Goal: Task Accomplishment & Management: Use online tool/utility

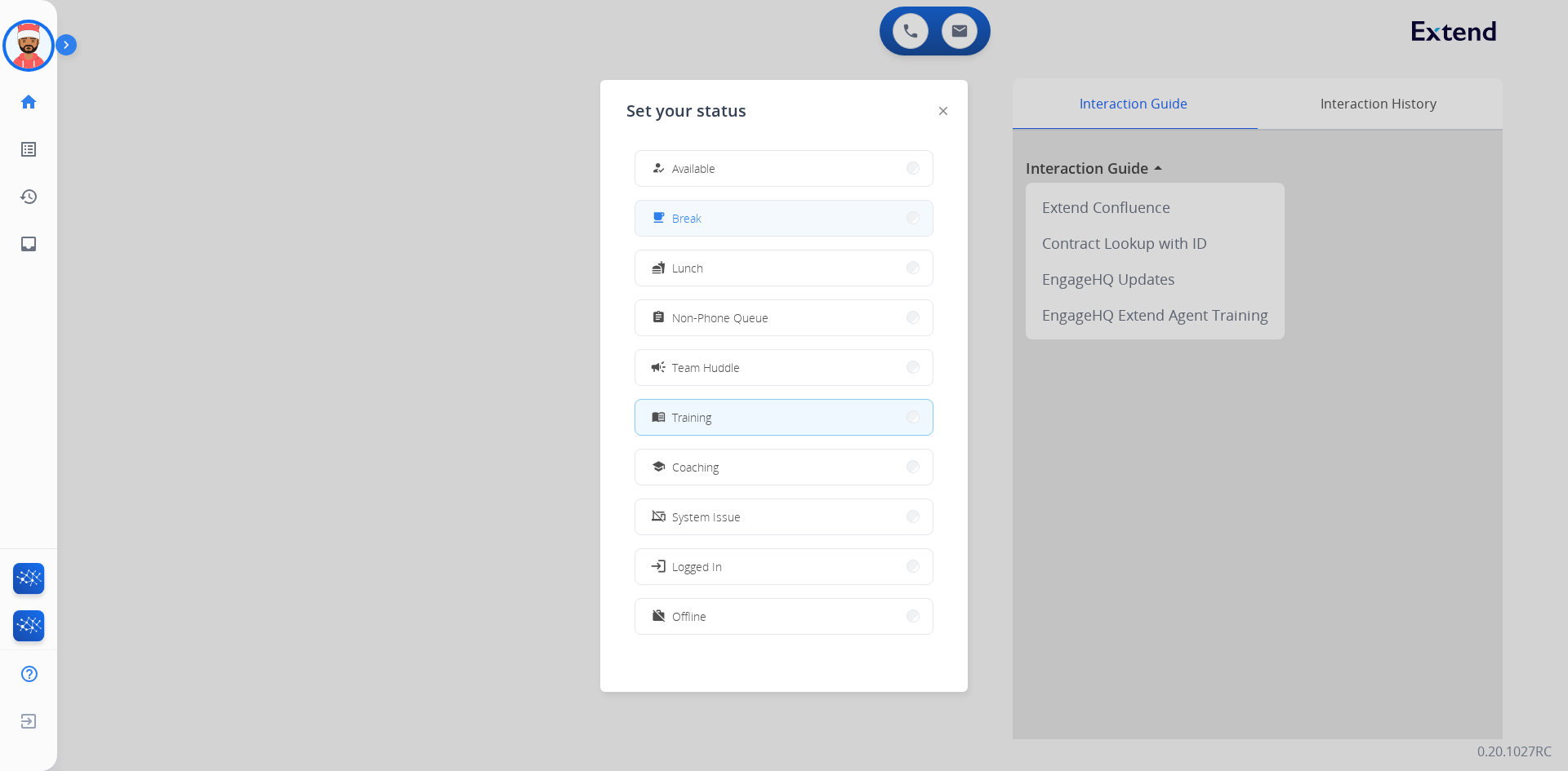
click at [731, 219] on button "free_breakfast Break" at bounding box center [784, 218] width 297 height 35
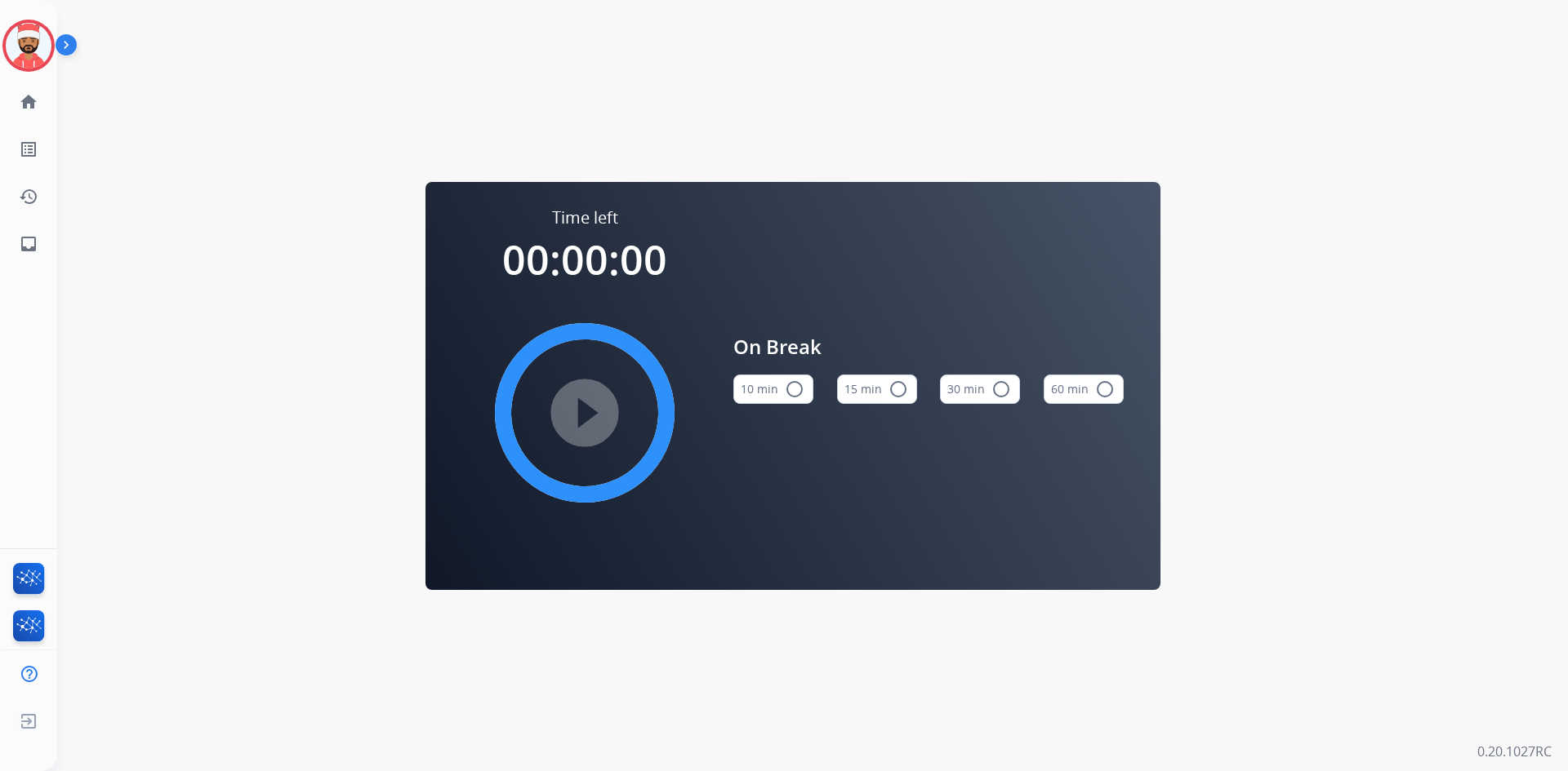
click at [622, 405] on div "play_circle_filled" at bounding box center [585, 413] width 245 height 245
